Goal: Information Seeking & Learning: Learn about a topic

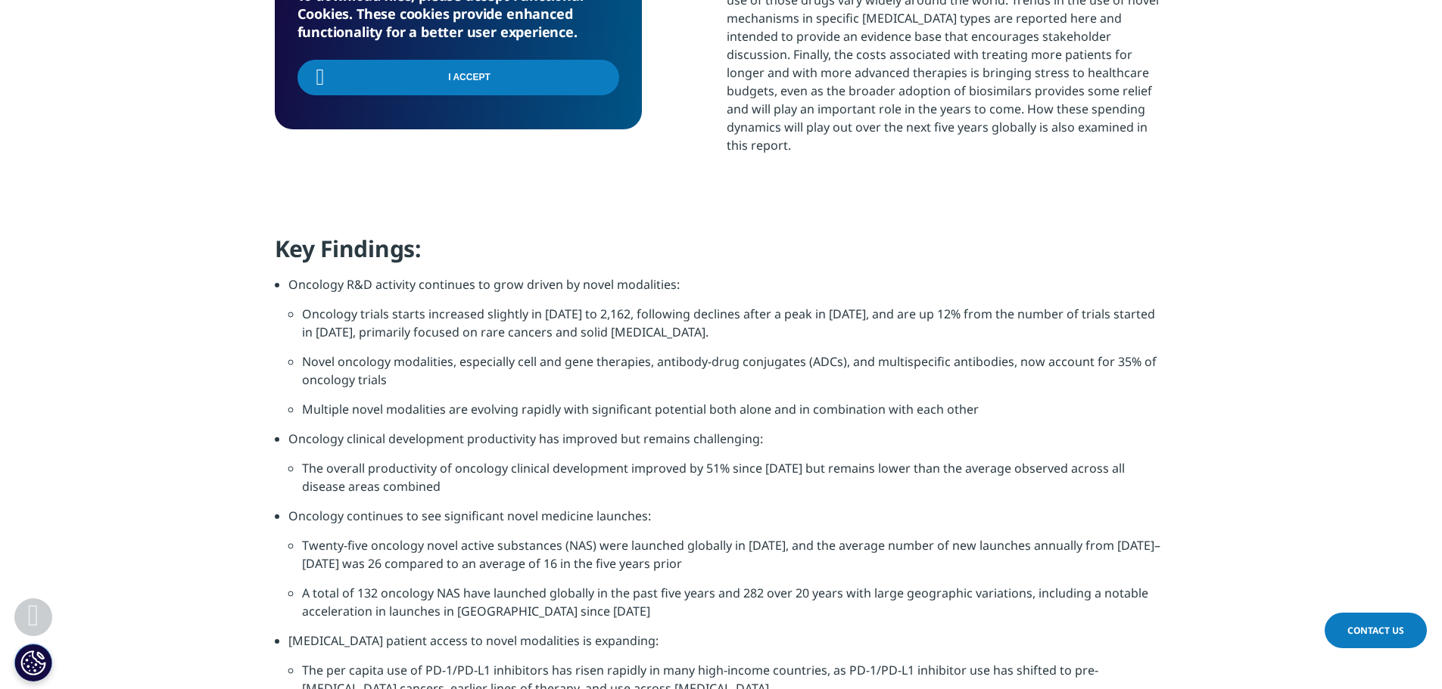
scroll to position [984, 0]
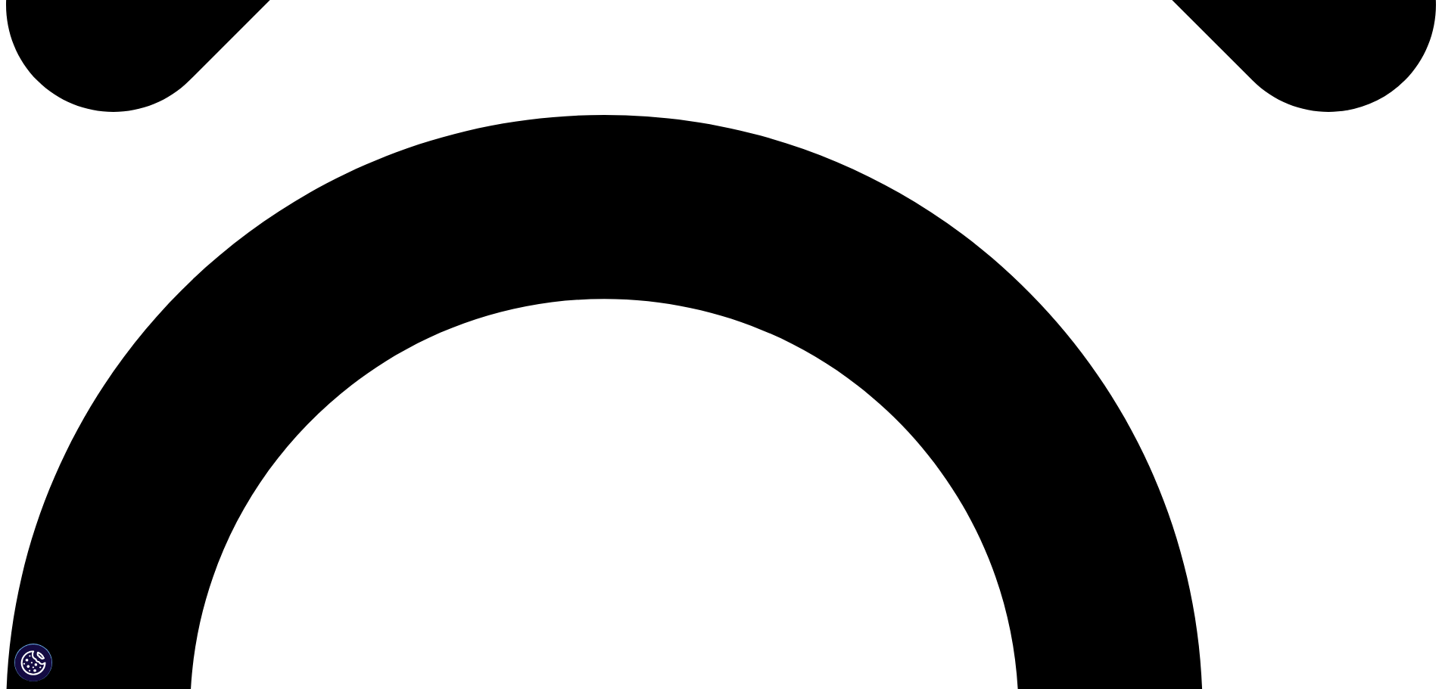
scroll to position [1514, 0]
